Goal: Task Accomplishment & Management: Manage account settings

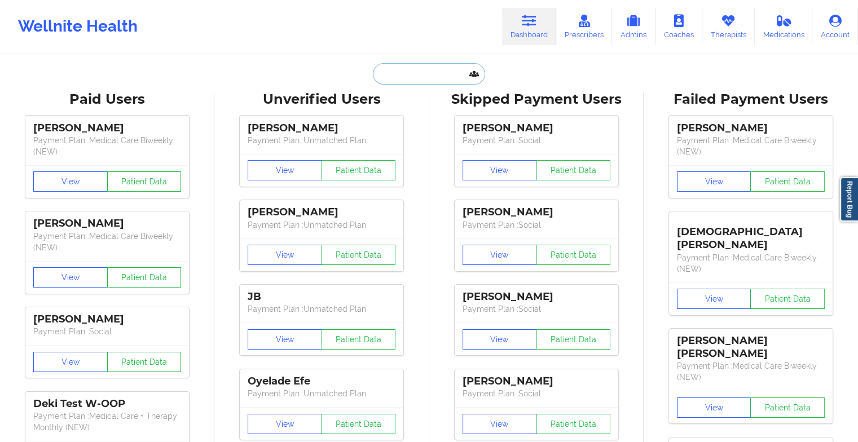
click at [420, 77] on input "text" at bounding box center [429, 73] width 112 height 21
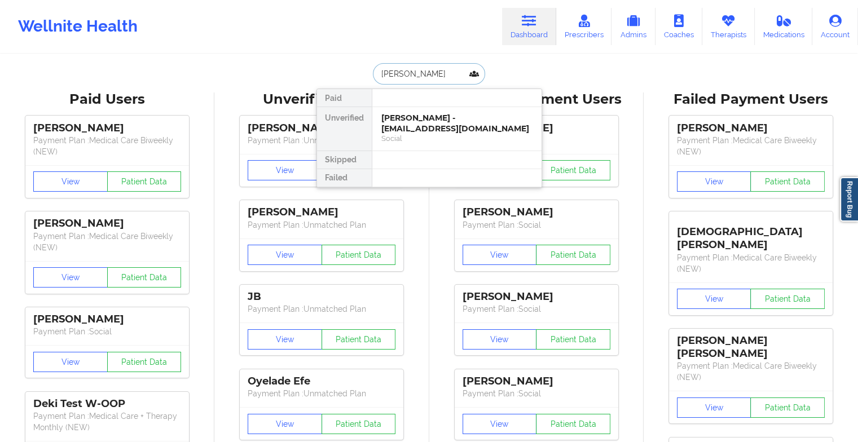
type input "[PERSON_NAME]"
click at [438, 115] on div "[PERSON_NAME] - [EMAIL_ADDRESS][DOMAIN_NAME]" at bounding box center [457, 123] width 151 height 21
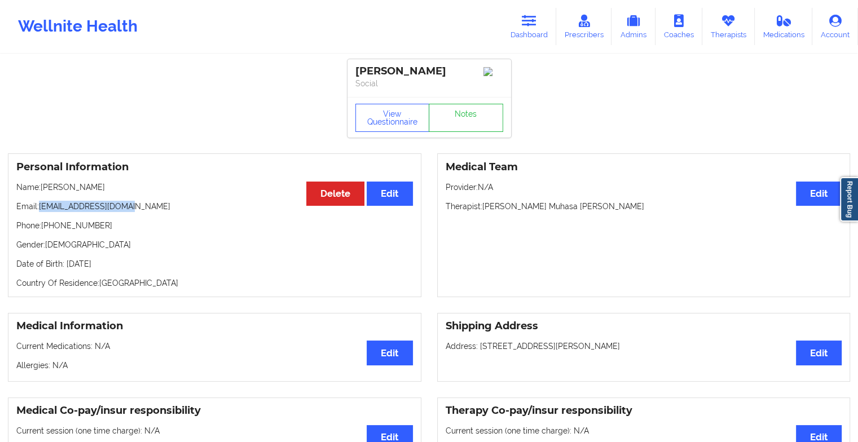
drag, startPoint x: 40, startPoint y: 208, endPoint x: 158, endPoint y: 210, distance: 118.0
click at [158, 210] on p "Email: [EMAIL_ADDRESS][DOMAIN_NAME]" at bounding box center [214, 206] width 397 height 11
copy p "[EMAIL_ADDRESS][DOMAIN_NAME]"
click at [527, 27] on link "Dashboard" at bounding box center [529, 26] width 54 height 37
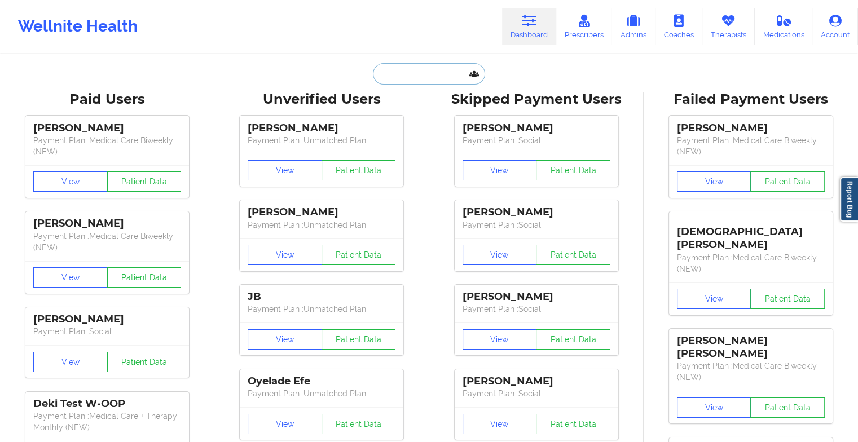
click at [424, 75] on input "text" at bounding box center [429, 73] width 112 height 21
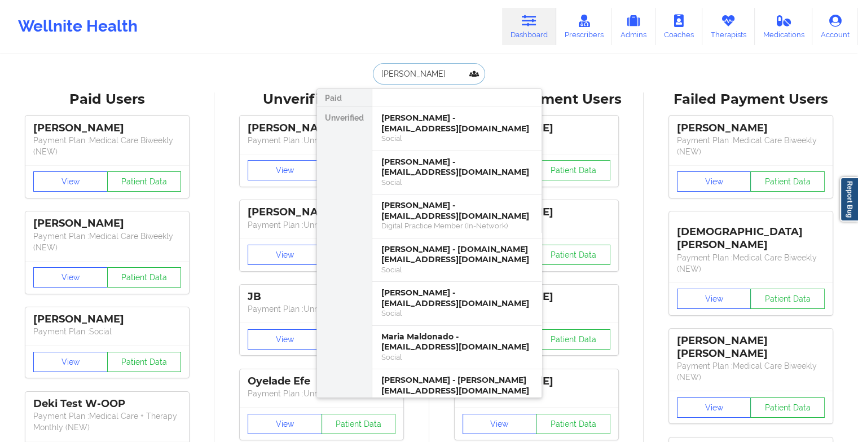
type input "[PERSON_NAME]"
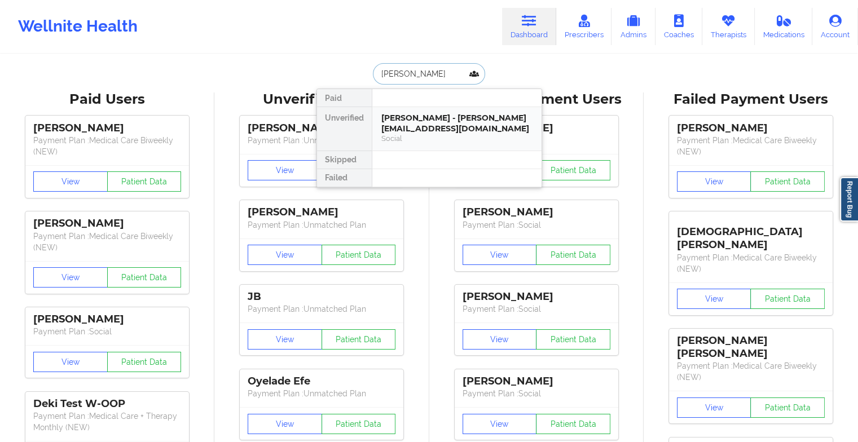
click at [413, 126] on div "[PERSON_NAME] - [PERSON_NAME][EMAIL_ADDRESS][DOMAIN_NAME]" at bounding box center [457, 123] width 151 height 21
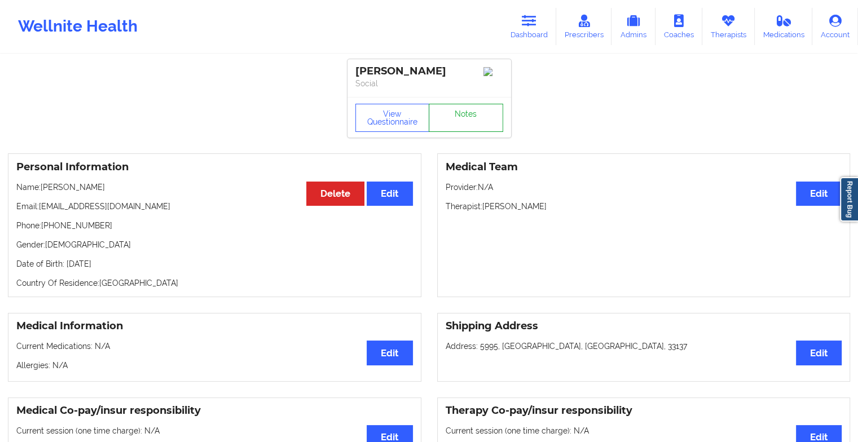
click at [450, 118] on link "Notes" at bounding box center [466, 118] width 74 height 28
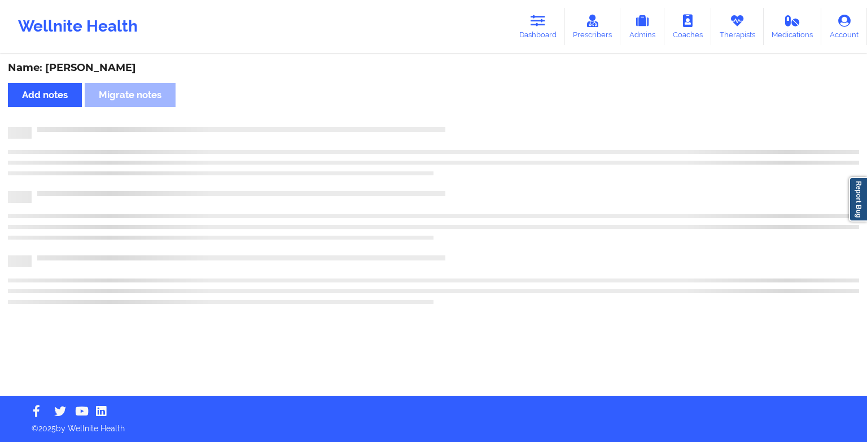
click at [450, 118] on div "Name: [PERSON_NAME] Add notes Migrate notes" at bounding box center [433, 225] width 867 height 341
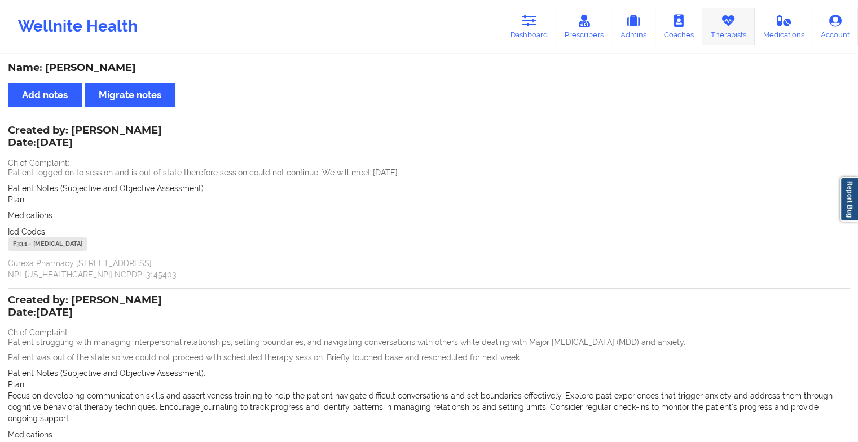
click at [725, 33] on link "Therapists" at bounding box center [729, 26] width 52 height 37
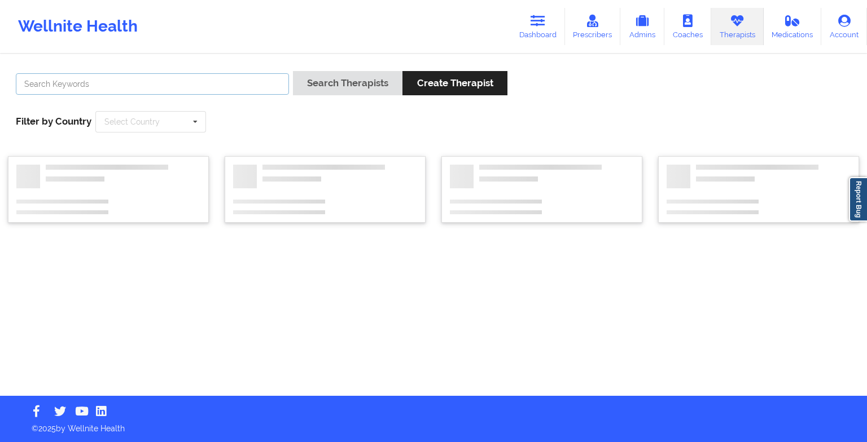
click at [104, 83] on input "text" at bounding box center [152, 83] width 273 height 21
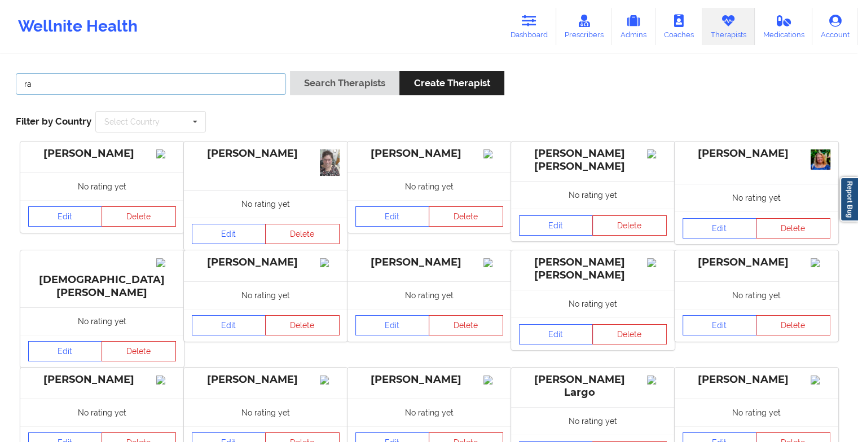
type input "r"
type input "[PERSON_NAME]"
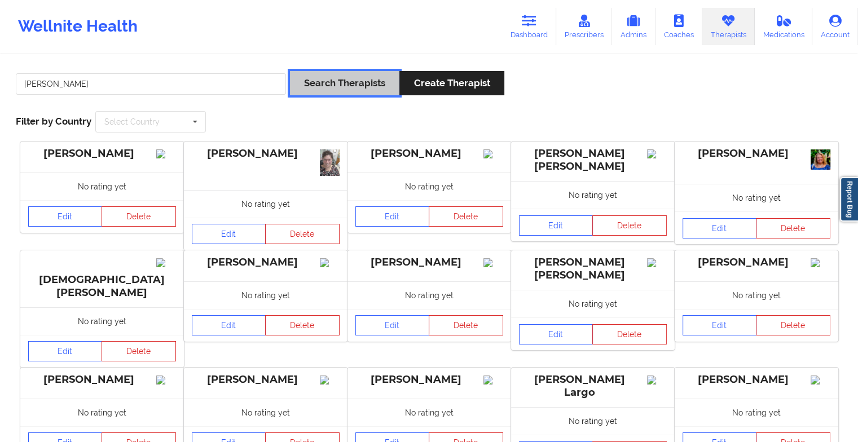
click at [357, 93] on button "Search Therapists" at bounding box center [344, 83] width 109 height 24
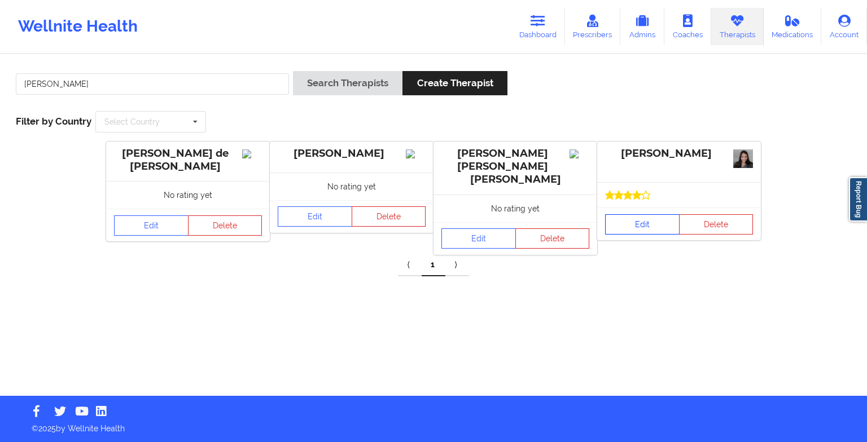
click at [618, 222] on link "Edit" at bounding box center [642, 224] width 74 height 20
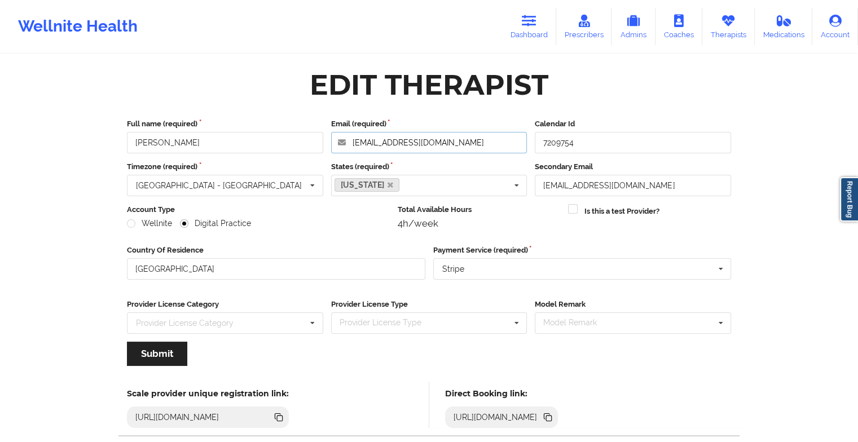
drag, startPoint x: 450, startPoint y: 148, endPoint x: 305, endPoint y: 133, distance: 146.4
click at [305, 133] on div "Full name (required) [PERSON_NAME] (required) [EMAIL_ADDRESS][DOMAIN_NAME] Cale…" at bounding box center [429, 136] width 612 height 35
click at [668, 240] on div "Full name (required) [PERSON_NAME] Email (required) [EMAIL_ADDRESS][DOMAIN_NAME…" at bounding box center [429, 246] width 620 height 271
click at [552, 417] on icon at bounding box center [549, 419] width 6 height 6
